Goal: Check status: Check status

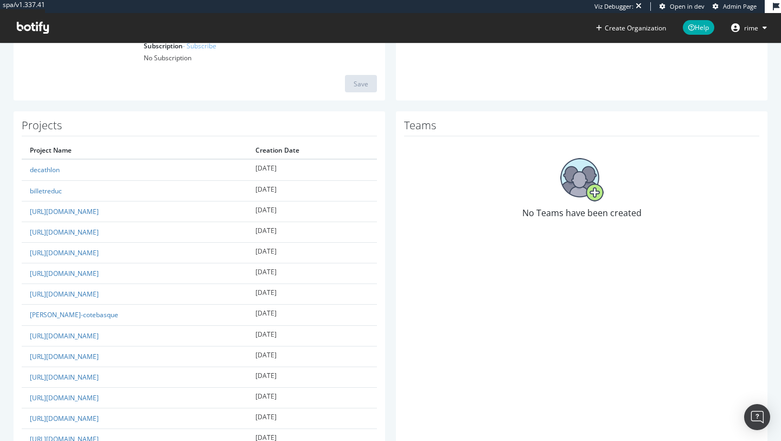
scroll to position [192, 0]
